Goal: Transaction & Acquisition: Obtain resource

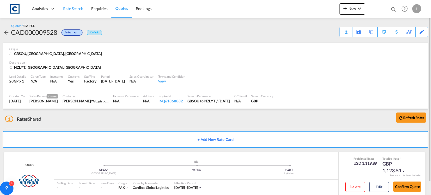
click at [72, 8] on span "Rate Search" at bounding box center [73, 8] width 20 height 5
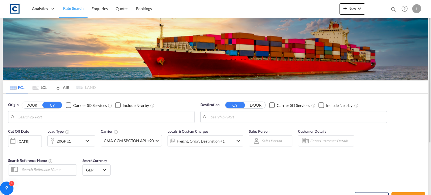
type input "Southampton, GBSOU"
type input "Lyttelton, NZLYT"
click at [33, 103] on button "DOOR" at bounding box center [32, 105] width 20 height 6
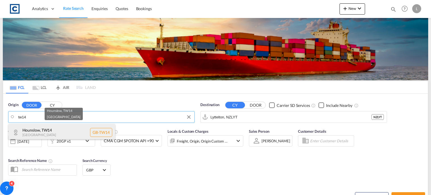
click at [49, 129] on div "Hounslow , TW14 United Kingdom GB-TW14" at bounding box center [61, 132] width 107 height 17
type input "GB-TW14, Hounslow"
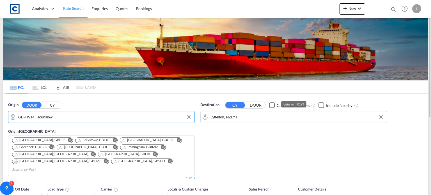
click at [246, 115] on input "Lyttelton, NZLYT" at bounding box center [297, 117] width 173 height 8
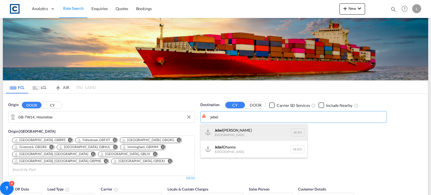
click at [232, 134] on div "Jebel Ali United Arab Emirates AEJEA" at bounding box center [254, 132] width 107 height 17
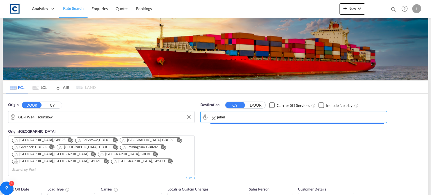
type input "Jebel Ali, AEJEA"
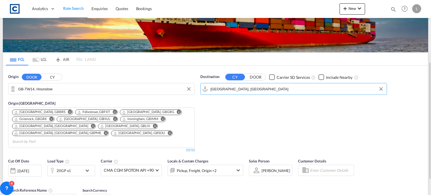
scroll to position [56, 0]
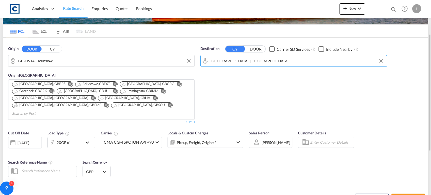
click at [79, 137] on div "20GP x1" at bounding box center [65, 142] width 35 height 11
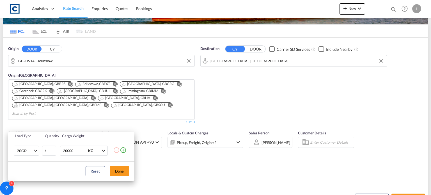
click at [125, 150] on md-icon "icon-plus-circle-outline" at bounding box center [123, 150] width 7 height 7
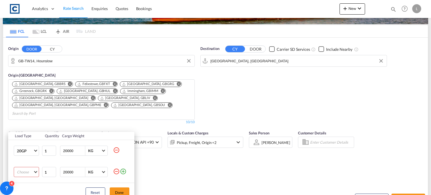
click at [24, 170] on md-select "Choose 20GP 40GP 40HC 45HC 20RE 40RE 40HR 20OT 40OT 20FR 40FR 40NR 20NR 45S 20T…" at bounding box center [26, 172] width 25 height 10
click at [24, 155] on div "40HC" at bounding box center [22, 154] width 10 height 5
drag, startPoint x: 114, startPoint y: 189, endPoint x: 117, endPoint y: 189, distance: 3.1
click at [115, 189] on button "Done" at bounding box center [120, 193] width 20 height 10
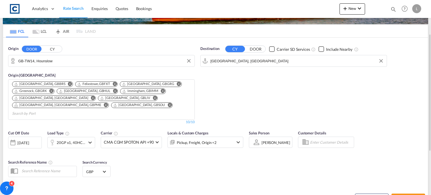
click at [236, 168] on div "Cut Off Date 01 Sep 2025 01 Sep 2025 Load Type 20GP x1, 40HC x1 Carrier CMA CGM…" at bounding box center [215, 154] width 425 height 55
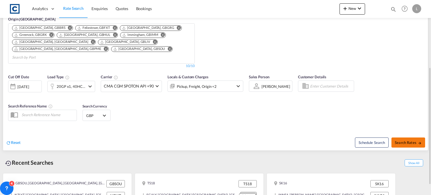
click at [412, 138] on button "Search Rates" at bounding box center [409, 143] width 34 height 10
type input "TW14 to AEJEA / [DATE]"
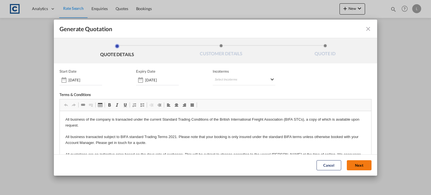
click at [349, 165] on button "Next" at bounding box center [359, 165] width 25 height 10
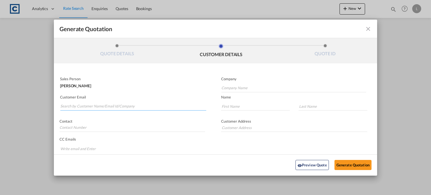
click at [63, 105] on input "Search by Customer Name/Email Id/Company" at bounding box center [133, 106] width 146 height 8
paste input "Sales <[EMAIL_ADDRESS][DOMAIN_NAME]>"
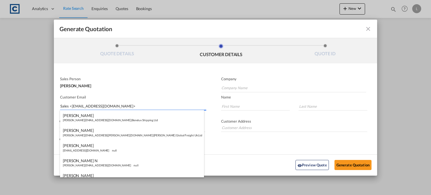
drag, startPoint x: 71, startPoint y: 106, endPoint x: 71, endPoint y: 95, distance: 10.9
click at [71, 105] on input "Sales <[EMAIL_ADDRESS][DOMAIN_NAME]>" at bounding box center [133, 106] width 146 height 8
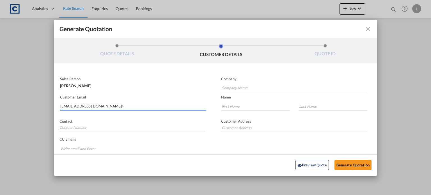
click at [101, 104] on input "[EMAIL_ADDRESS][DOMAIN_NAME]>" at bounding box center [133, 106] width 146 height 8
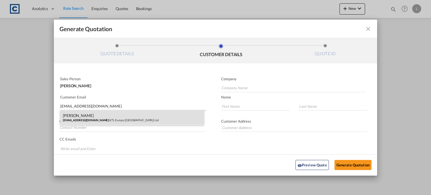
type input "[EMAIL_ADDRESS][DOMAIN_NAME]"
click at [85, 116] on div "[PERSON_NAME] [EMAIL_ADDRESS][DOMAIN_NAME] | KTL Europe ([GEOGRAPHIC_DATA]) Ltd" at bounding box center [132, 117] width 144 height 15
type input "KTL Europe ([GEOGRAPHIC_DATA]) Ltd"
type input "[PERSON_NAME]"
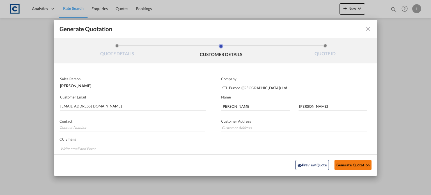
click at [337, 161] on button "Generate Quotation" at bounding box center [353, 165] width 37 height 10
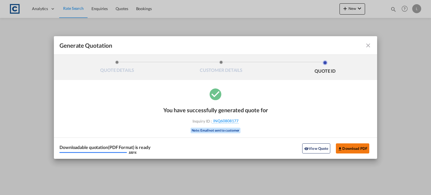
click at [352, 148] on button "Download PDF" at bounding box center [352, 148] width 33 height 10
click at [366, 44] on md-icon "icon-close fg-AAA8AD cursor m-0" at bounding box center [368, 45] width 7 height 7
